Goal: Task Accomplishment & Management: Manage account settings

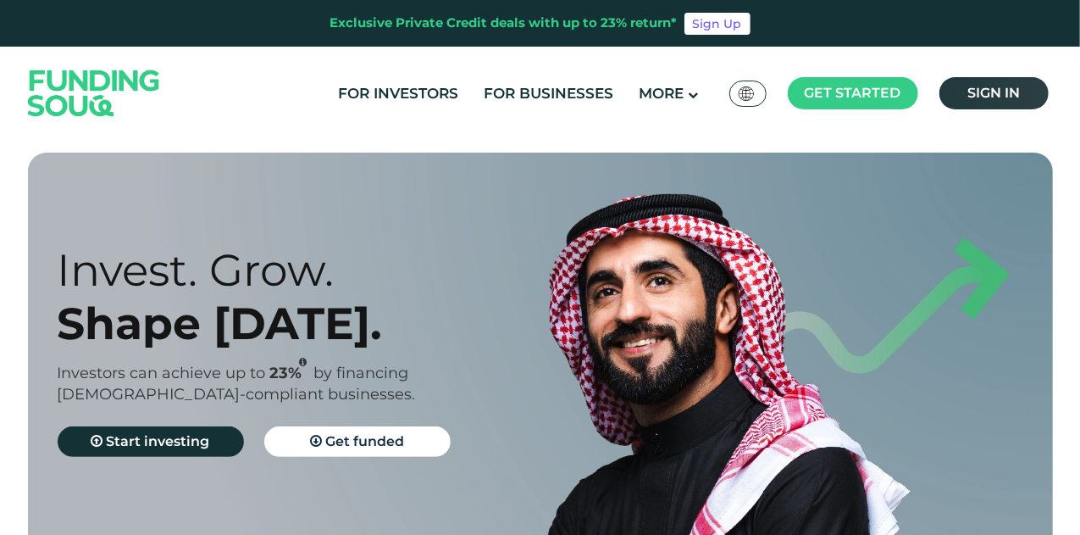
click at [973, 85] on span "Sign in" at bounding box center [993, 93] width 53 height 16
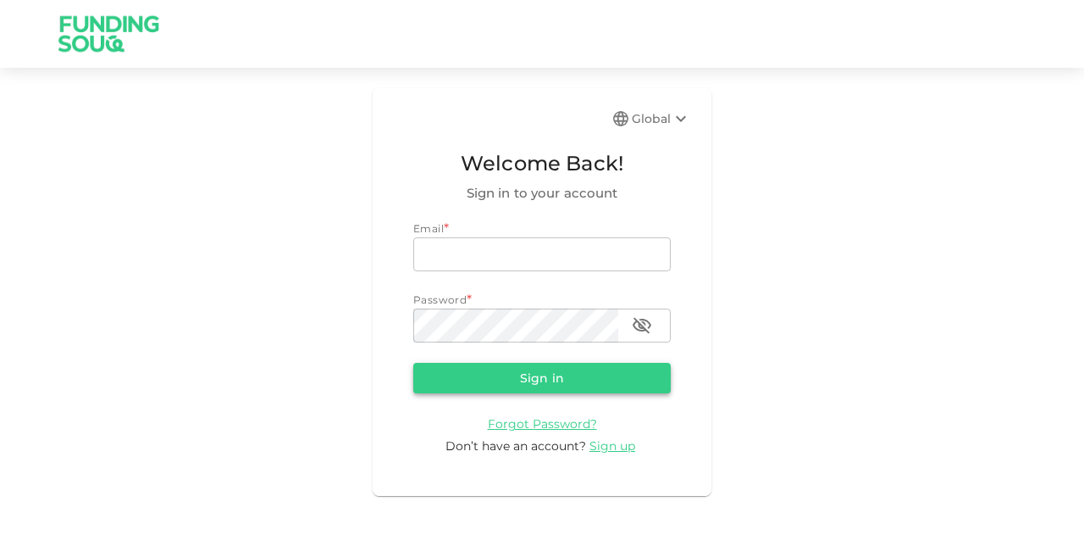
type input "[EMAIL_ADDRESS][PERSON_NAME][DOMAIN_NAME]"
click at [555, 371] on button "Sign in" at bounding box center [542, 378] width 258 height 30
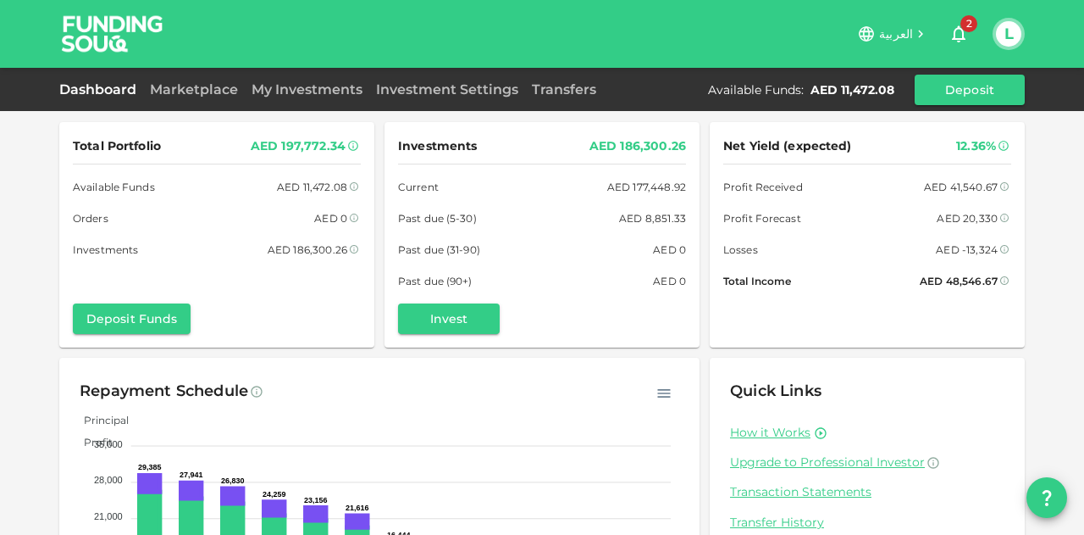
click at [969, 31] on span "2" at bounding box center [969, 23] width 17 height 17
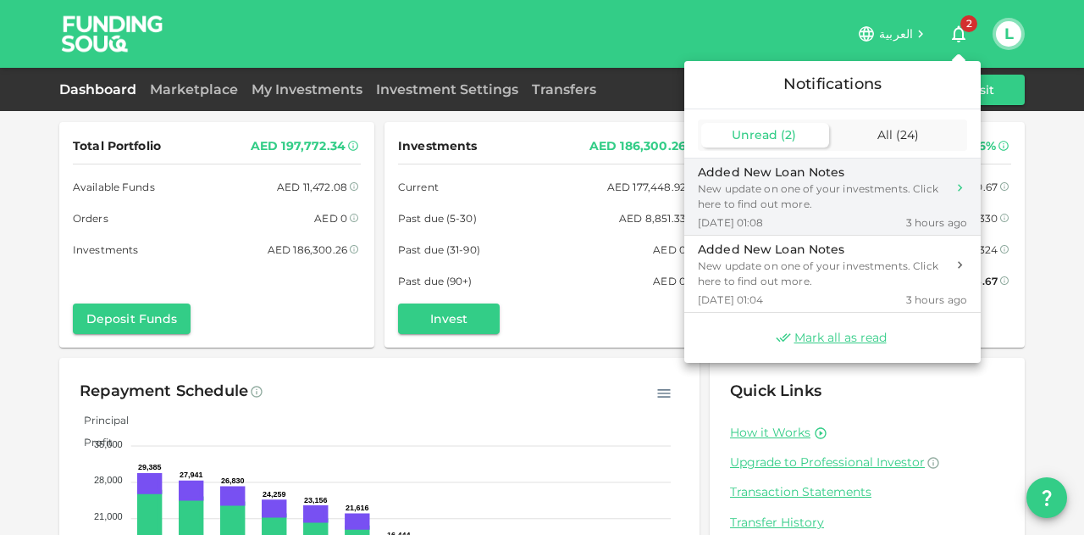
click at [896, 171] on div "Added New Loan Notes" at bounding box center [822, 173] width 248 height 18
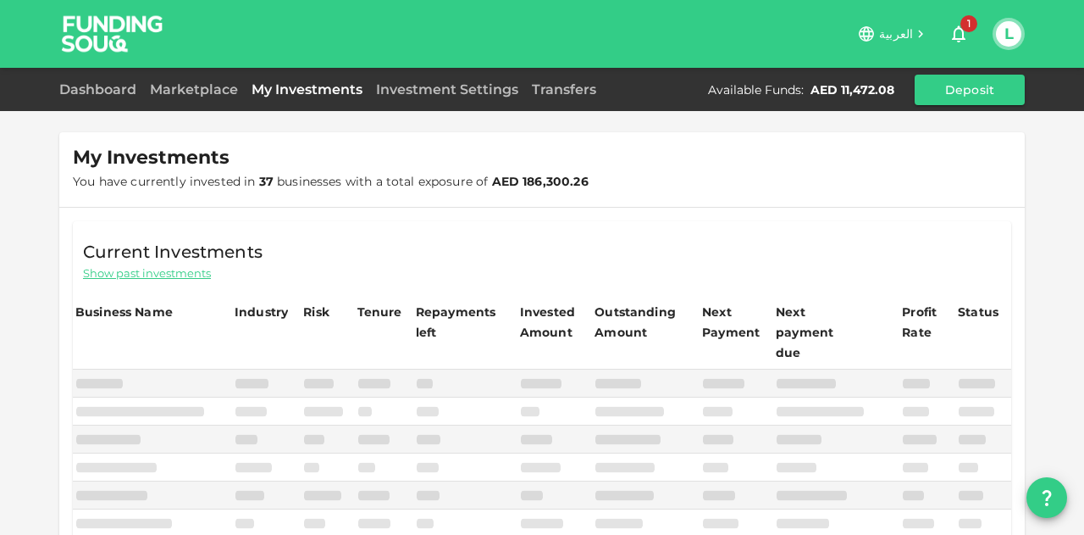
click at [959, 32] on icon "button" at bounding box center [959, 34] width 20 height 20
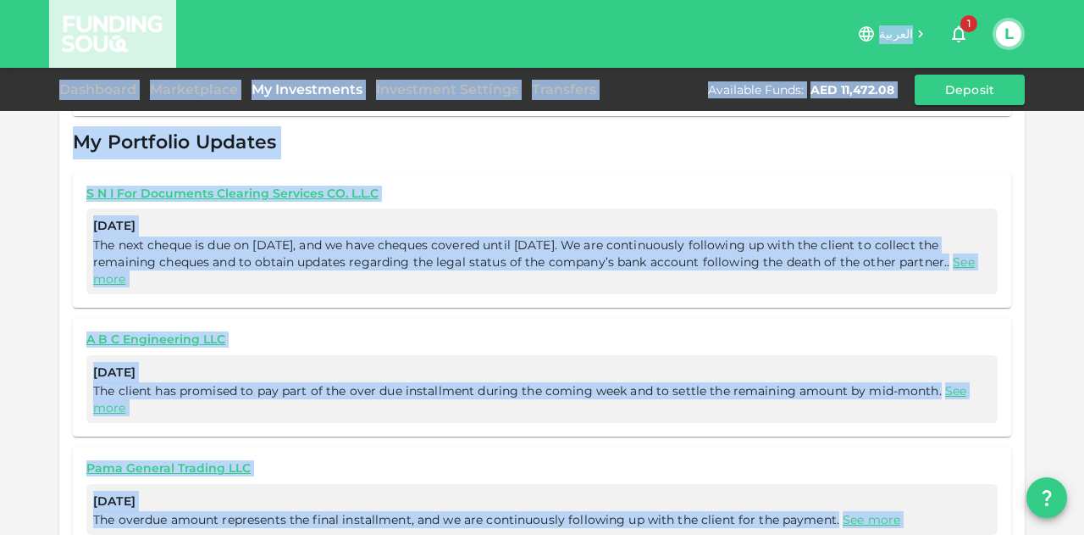
scroll to position [818, 0]
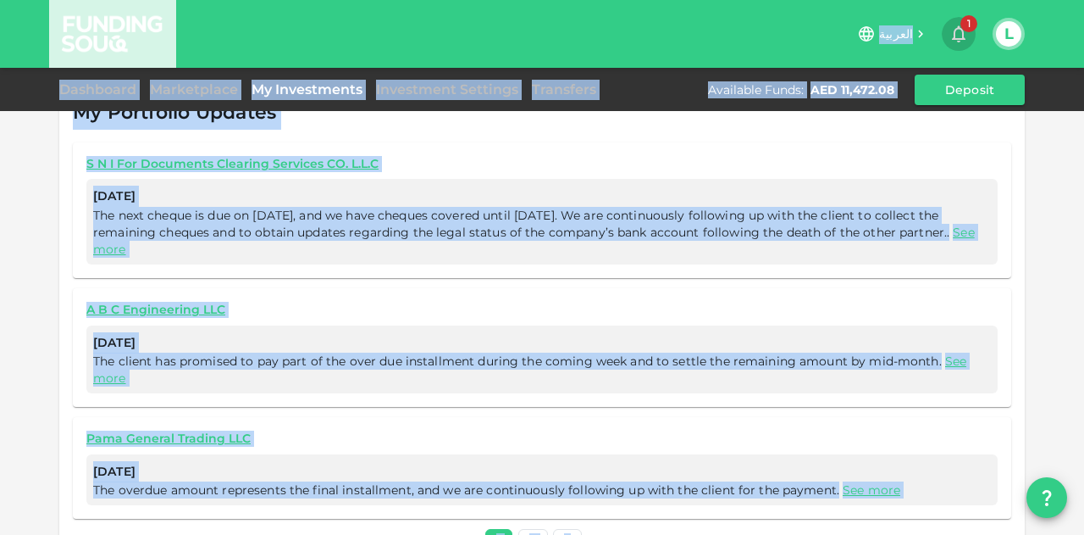
click at [957, 25] on icon "button" at bounding box center [959, 34] width 20 height 20
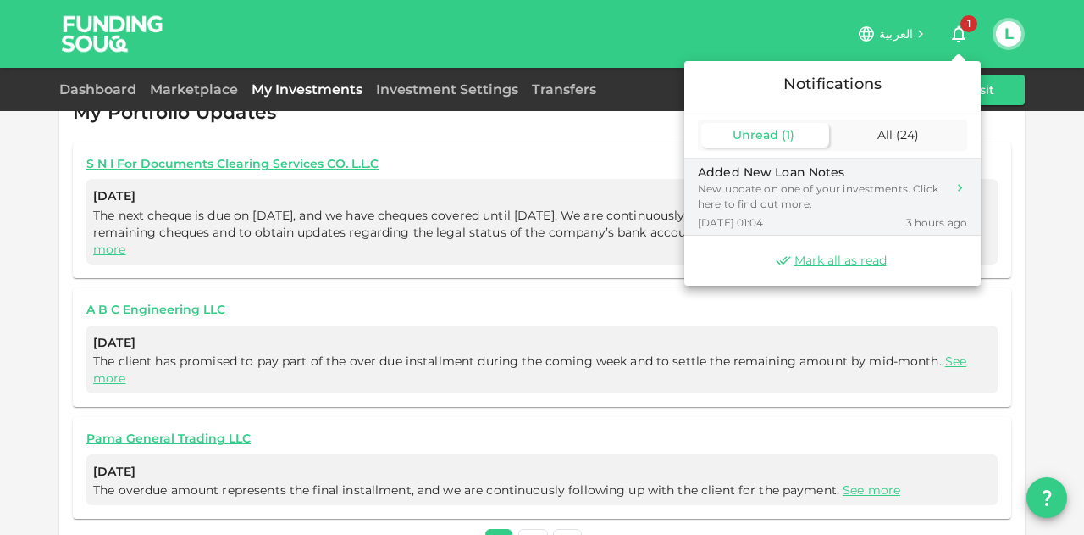
click at [827, 196] on div "New update on one of your investments. Click here to find out more." at bounding box center [822, 196] width 248 height 30
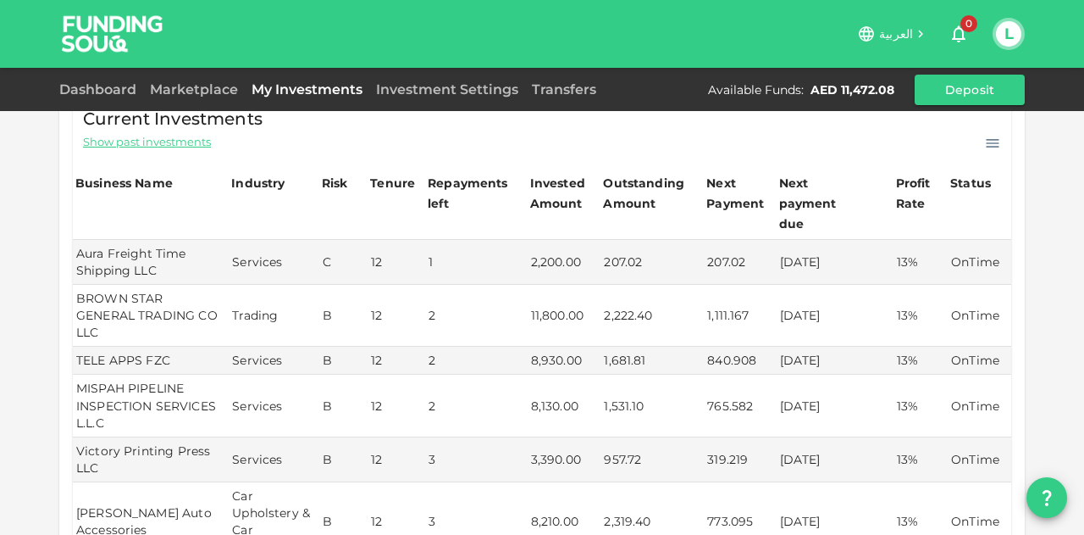
scroll to position [0, 0]
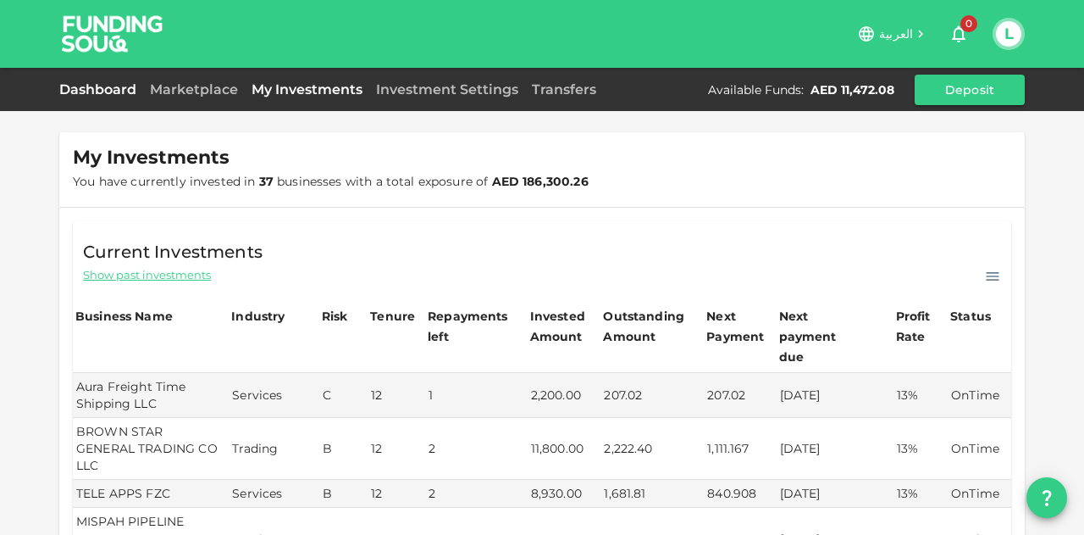
click at [114, 91] on link "Dashboard" at bounding box center [101, 89] width 84 height 16
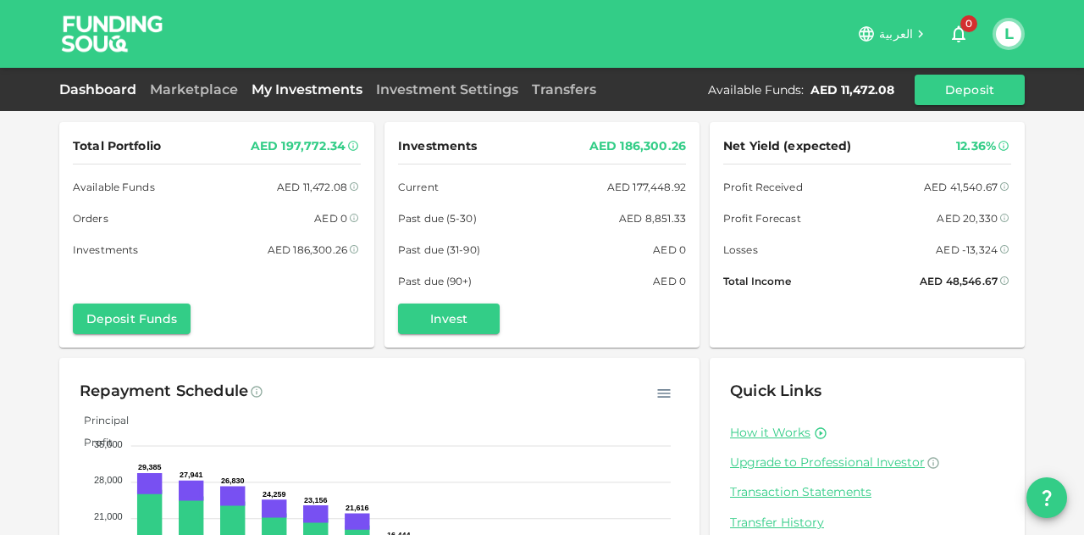
click at [323, 91] on link "My Investments" at bounding box center [307, 89] width 125 height 16
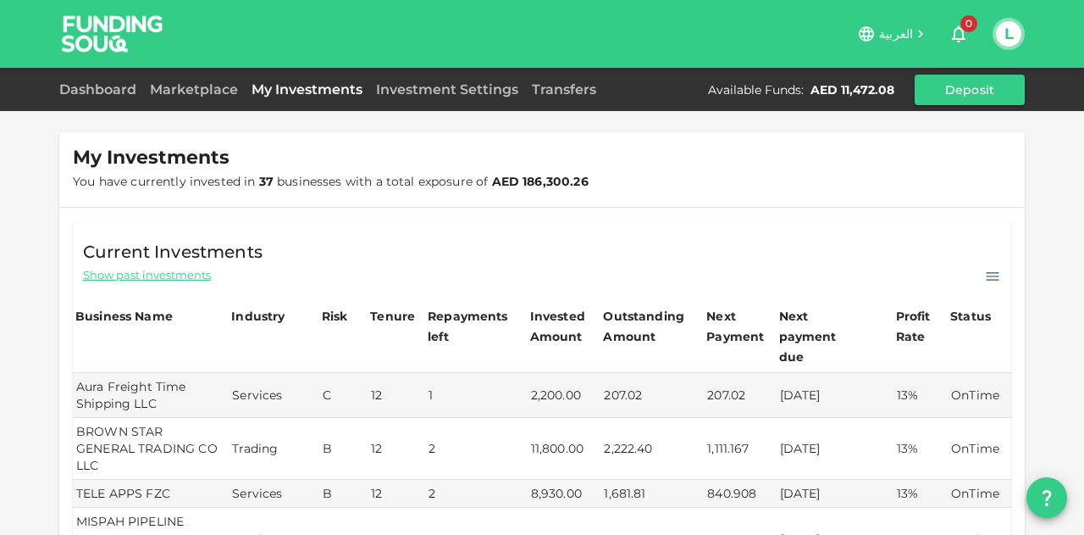
click at [164, 269] on span "Show past investments" at bounding box center [147, 275] width 128 height 16
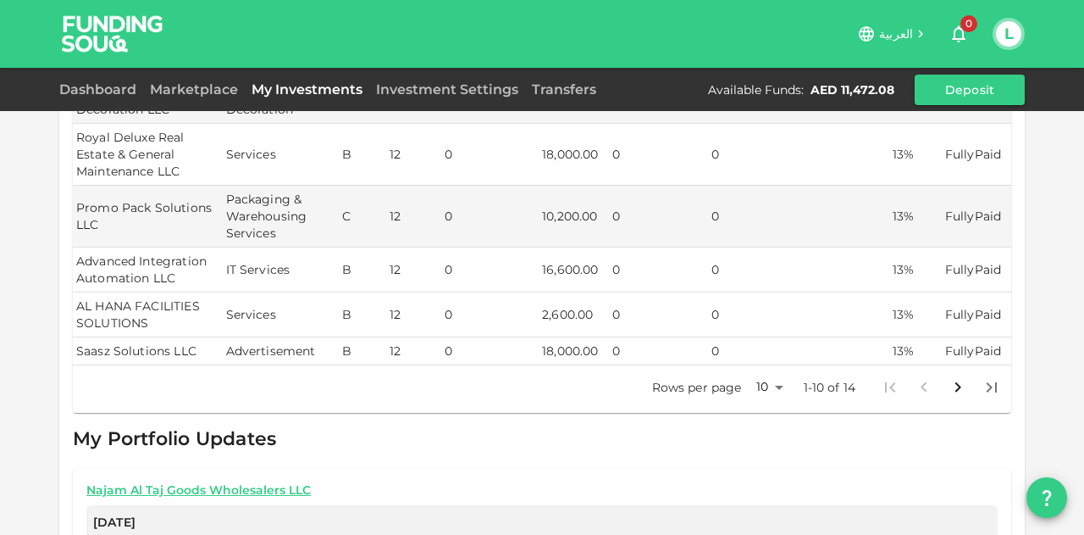
scroll to position [593, 0]
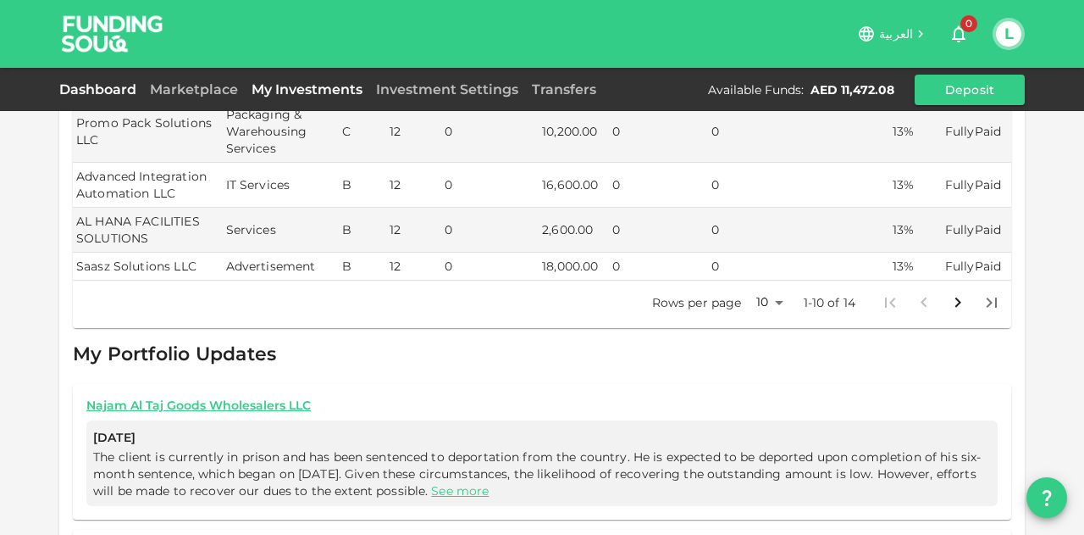
click at [108, 86] on link "Dashboard" at bounding box center [101, 89] width 84 height 16
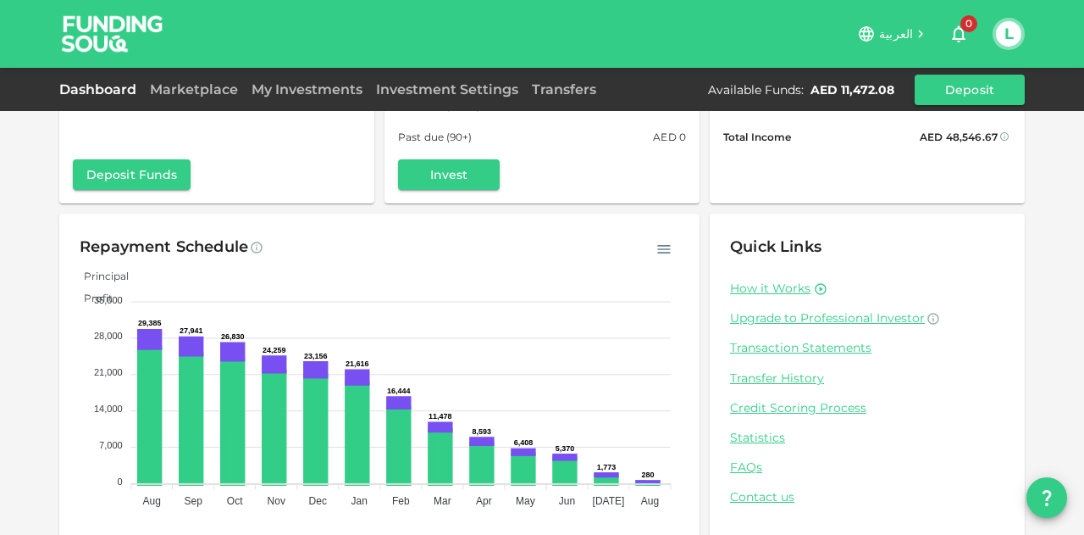
scroll to position [166, 0]
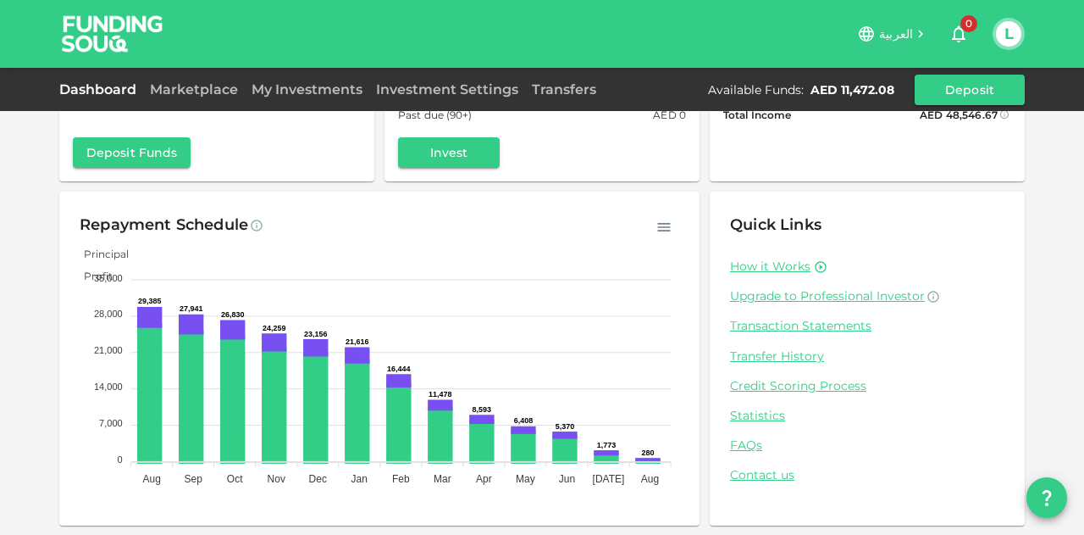
click at [576, 103] on div "Dashboard Marketplace My Investments Investment Settings Transfers Available Fu…" at bounding box center [542, 90] width 966 height 30
click at [413, 93] on link "Investment Settings" at bounding box center [447, 89] width 156 height 16
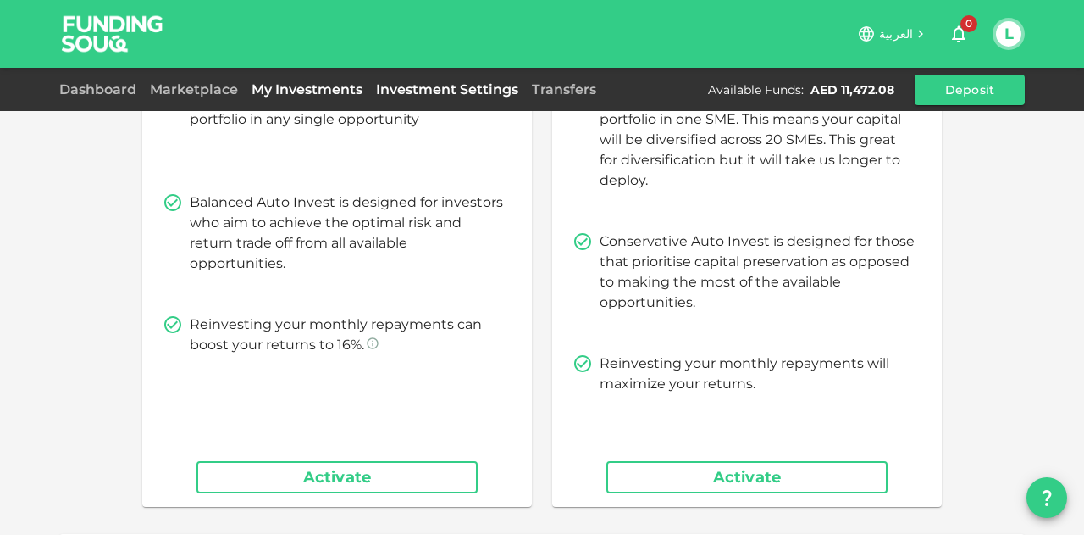
click at [312, 91] on link "My Investments" at bounding box center [307, 89] width 125 height 16
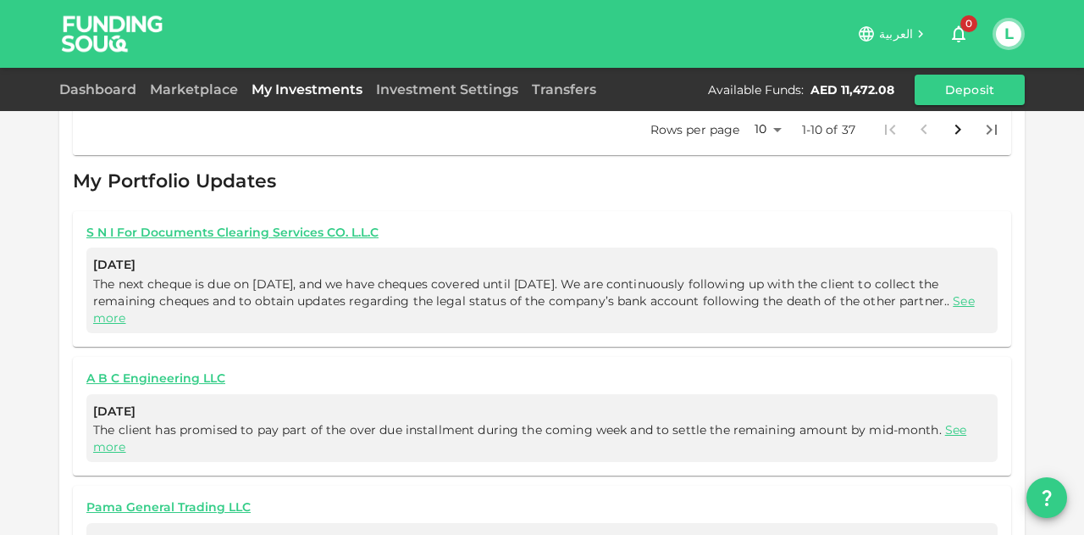
scroll to position [818, 0]
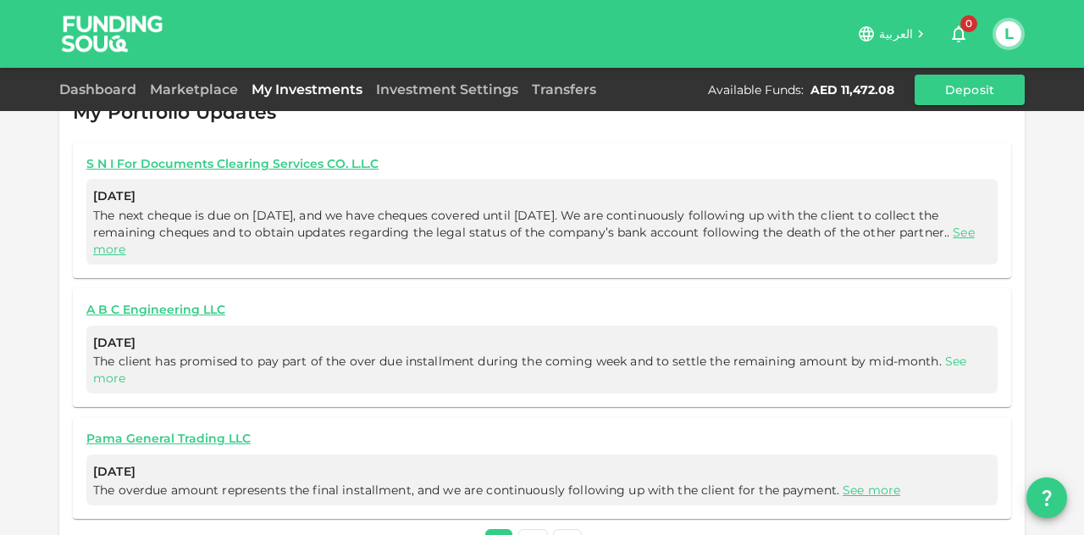
click at [97, 353] on link "See more" at bounding box center [529, 369] width 873 height 32
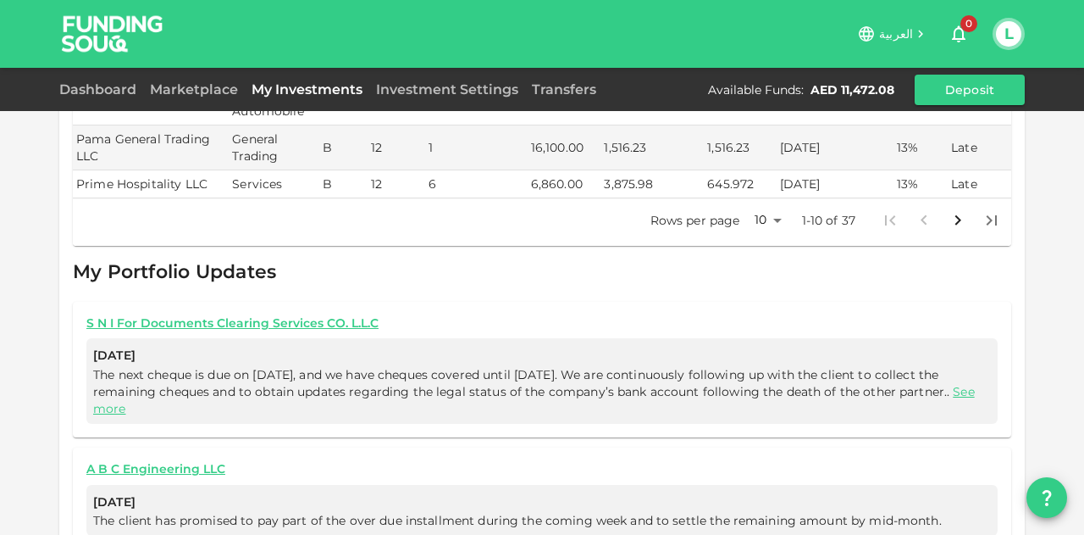
scroll to position [648, 0]
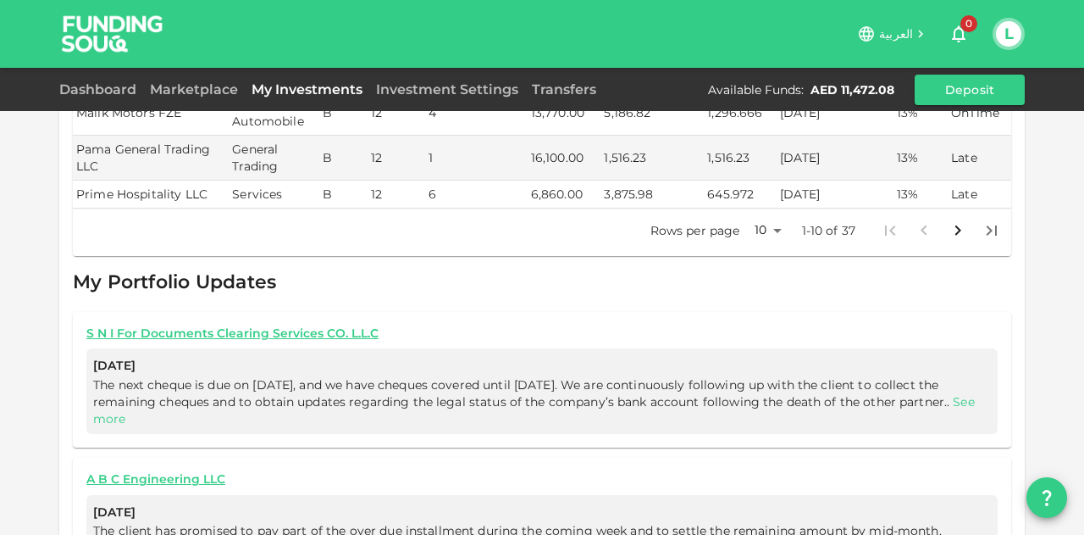
click at [152, 394] on link "See more" at bounding box center [534, 410] width 882 height 32
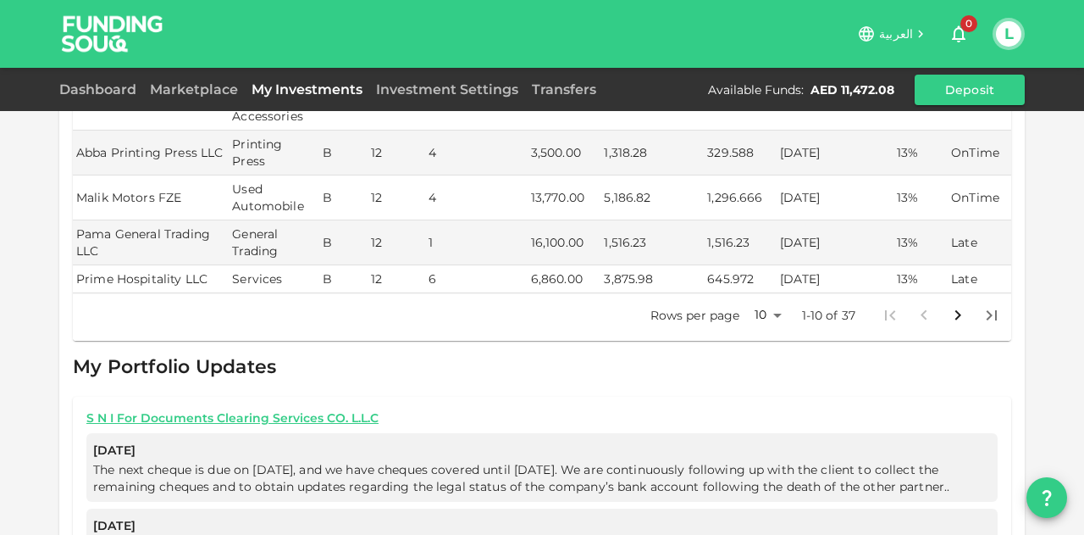
scroll to position [479, 0]
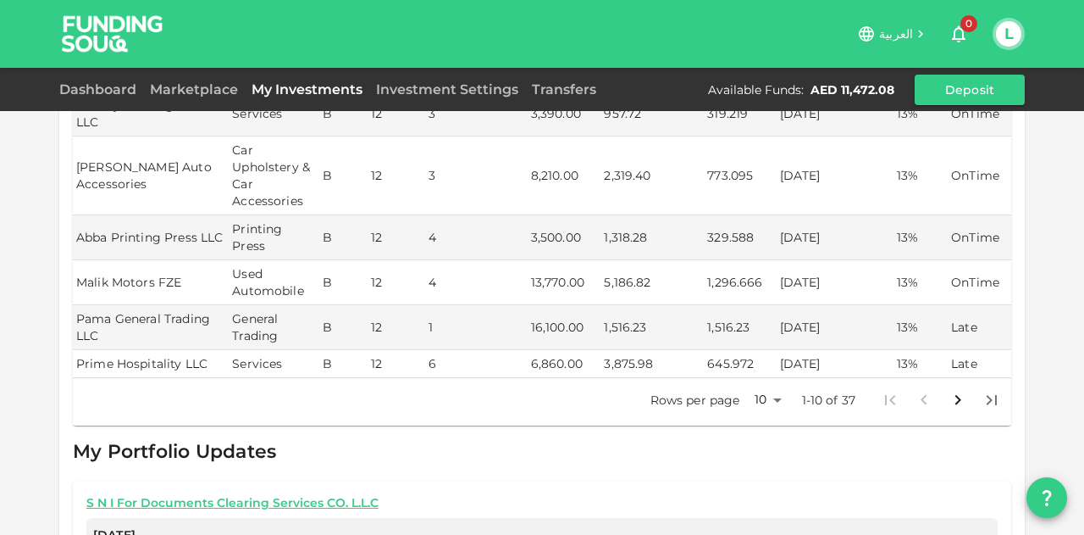
click at [802, 391] on p "1-10 of 37" at bounding box center [829, 399] width 54 height 17
click at [784, 378] on div "Rows per page 10 10 1-10 of 37" at bounding box center [821, 400] width 380 height 44
click at [764, 358] on body "العربية 0 L Dashboard Marketplace My Investments Investment Settings Transfers …" at bounding box center [542, 267] width 1084 height 535
click at [742, 436] on li "50" at bounding box center [761, 447] width 51 height 30
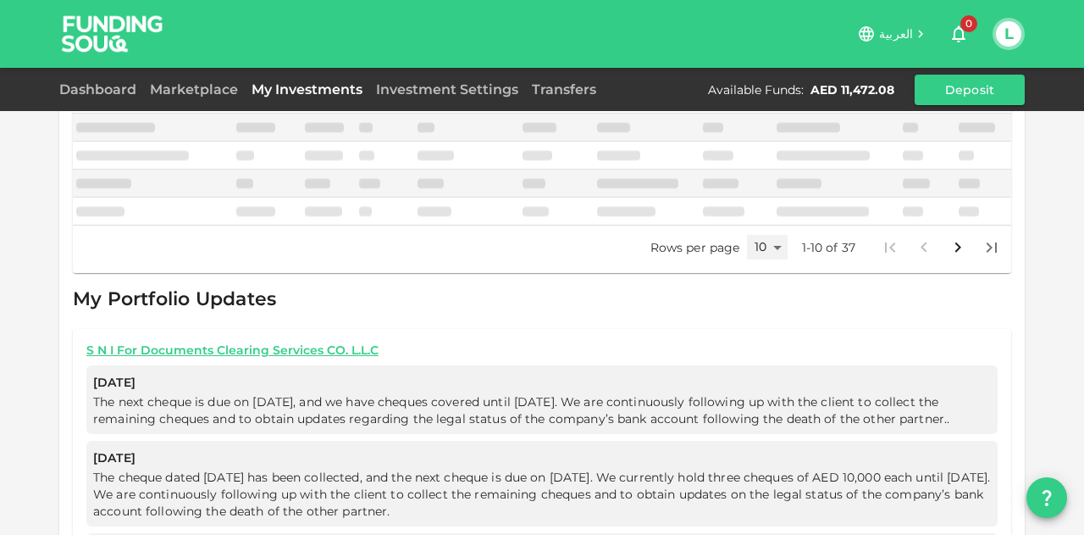
type input "50"
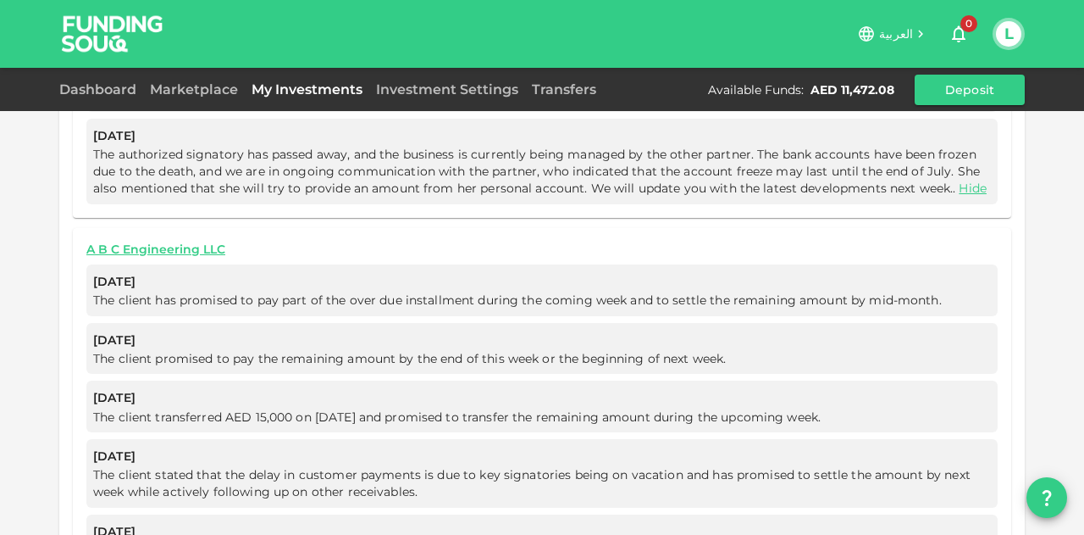
scroll to position [2889, 0]
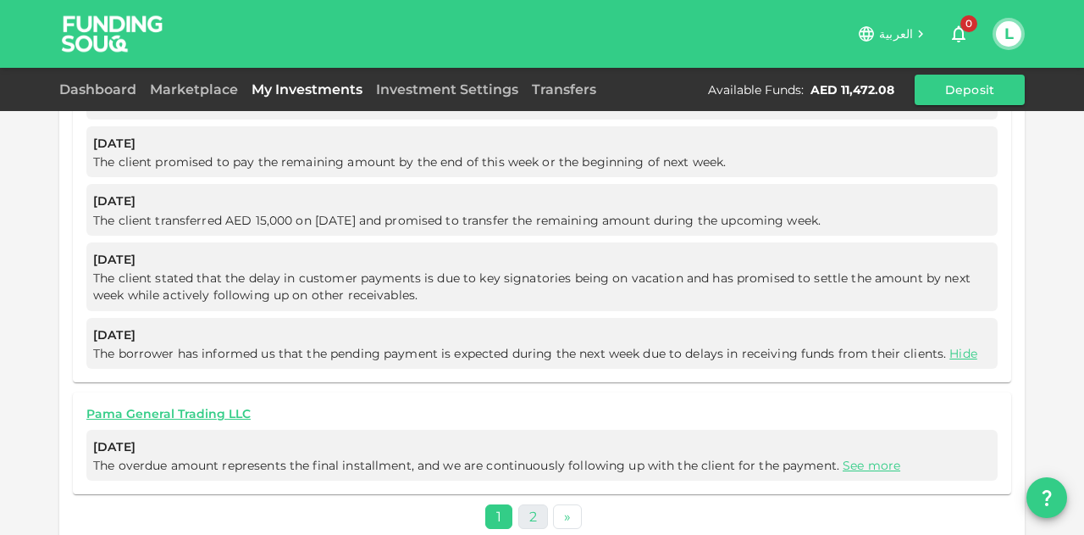
click at [522, 507] on link "2" at bounding box center [533, 516] width 30 height 25
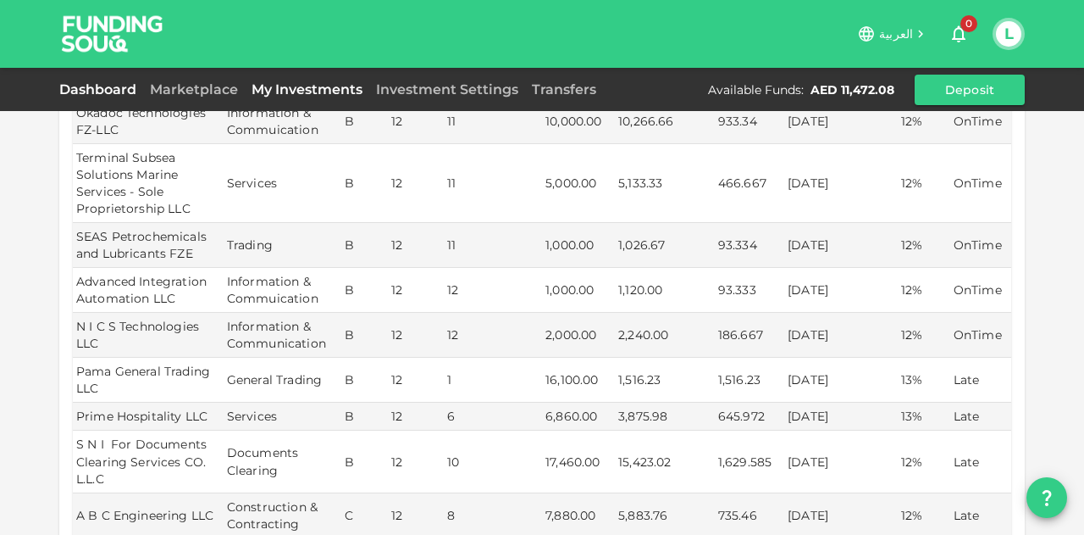
click at [107, 84] on link "Dashboard" at bounding box center [101, 89] width 84 height 16
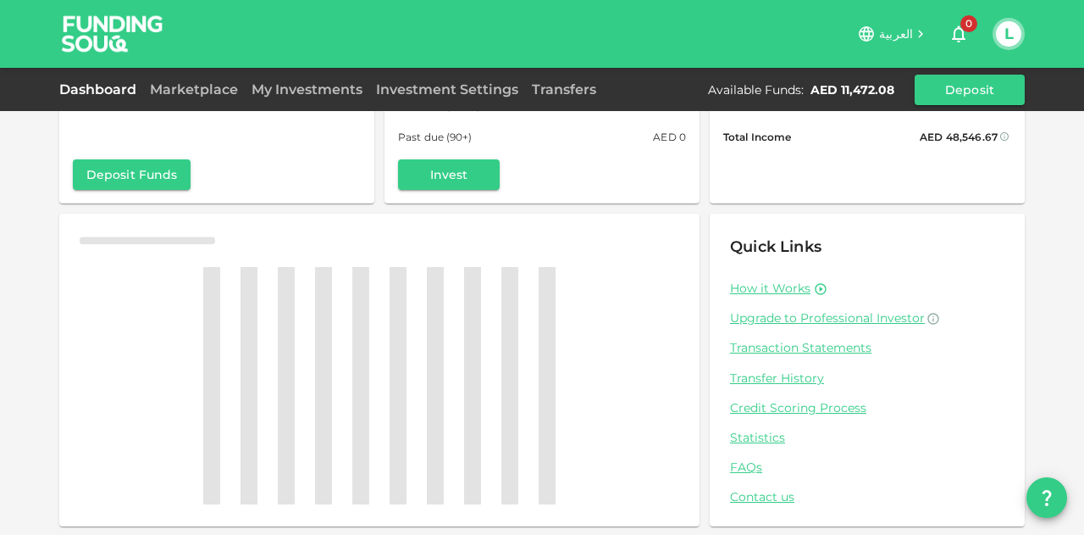
scroll to position [166, 0]
